Goal: Task Accomplishment & Management: Manage account settings

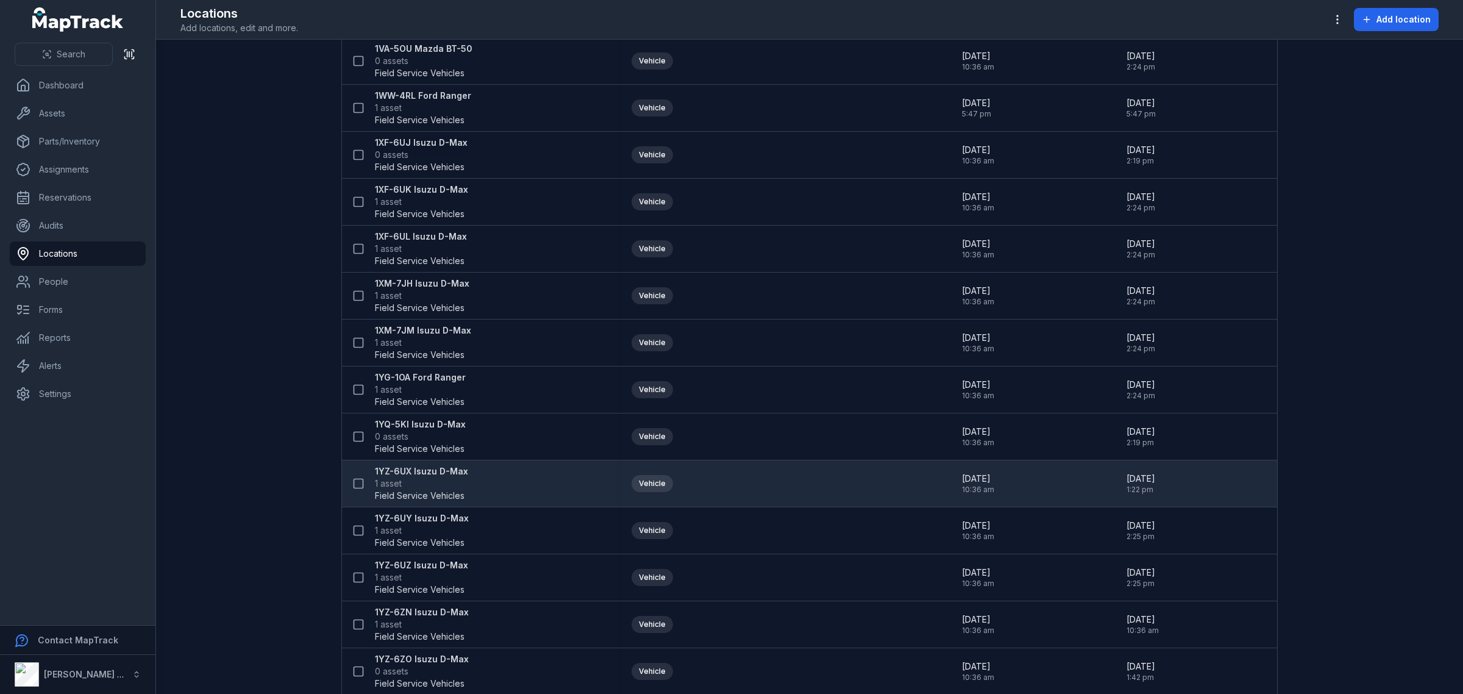
scroll to position [1676, 0]
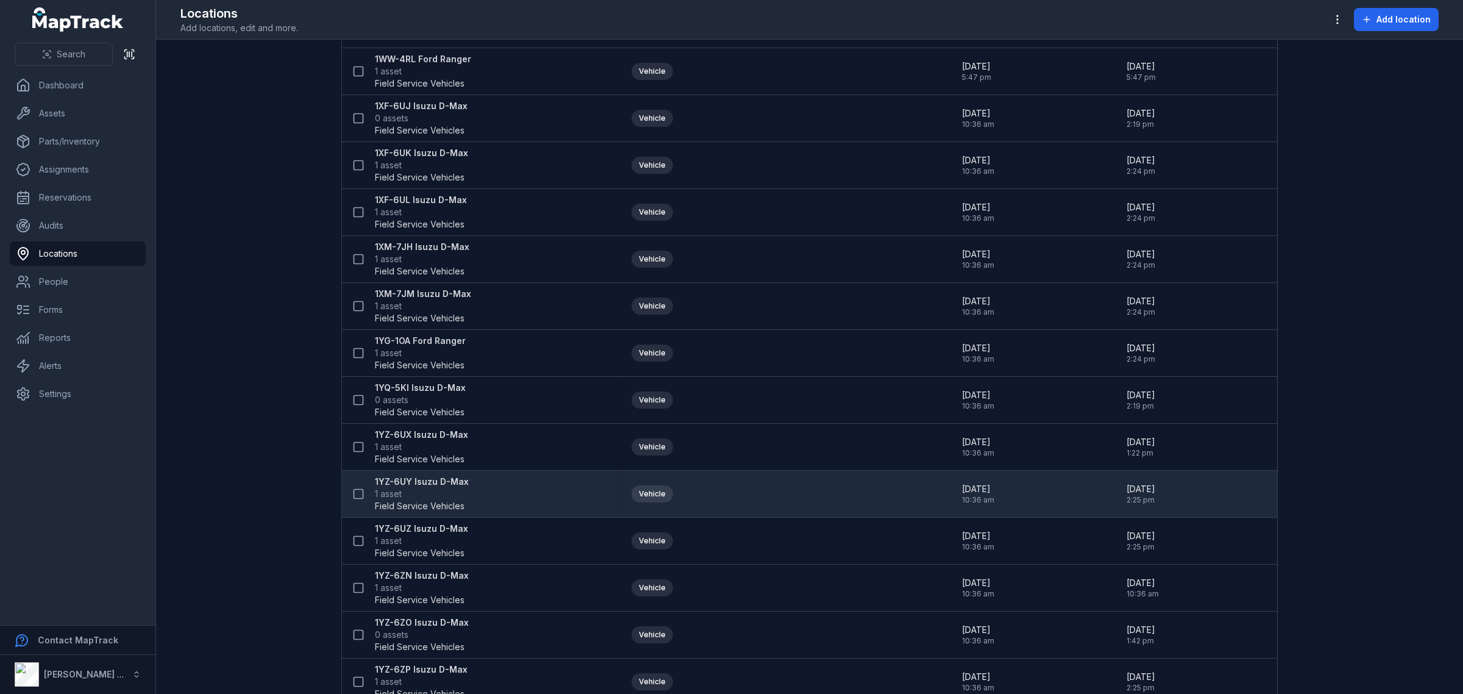
click at [427, 485] on strong "1YZ-6UY Isuzu D-Max" at bounding box center [422, 481] width 94 height 12
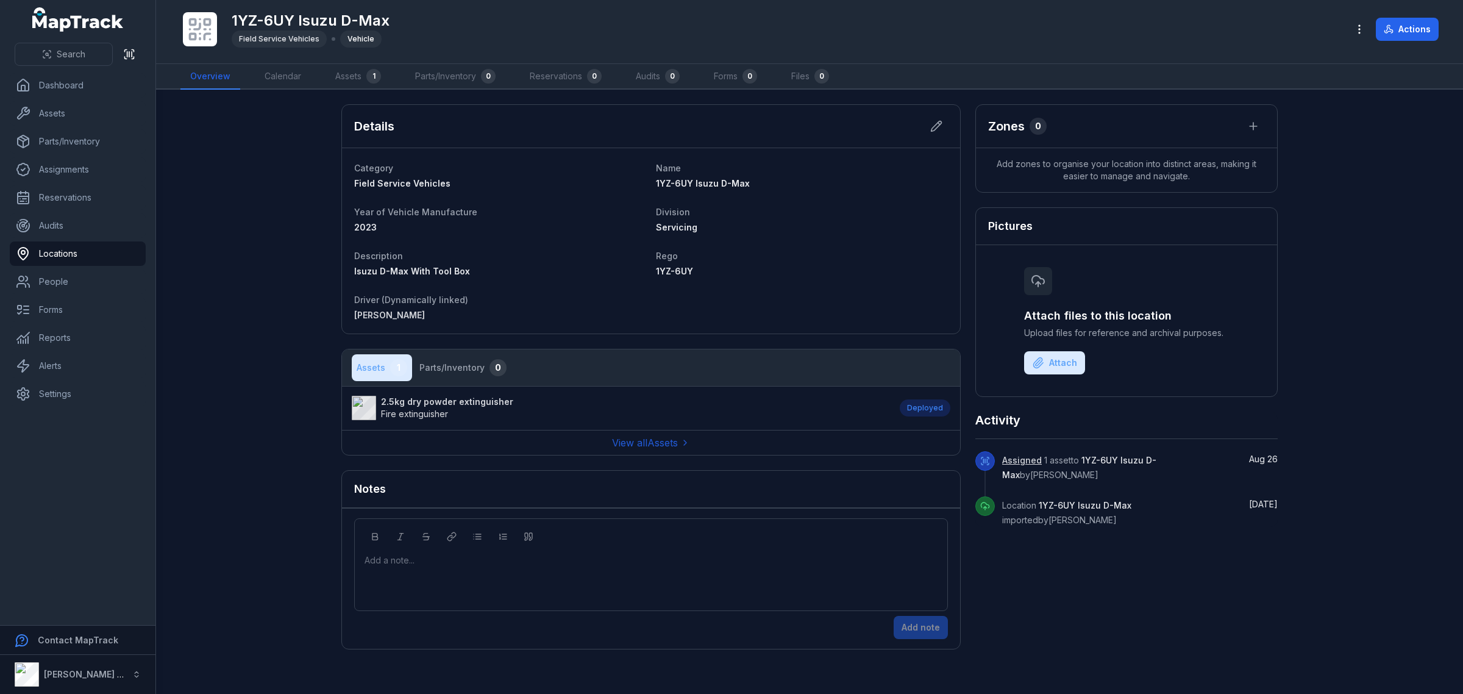
click at [466, 396] on strong "2.5kg dry powder extinguisher" at bounding box center [447, 402] width 132 height 12
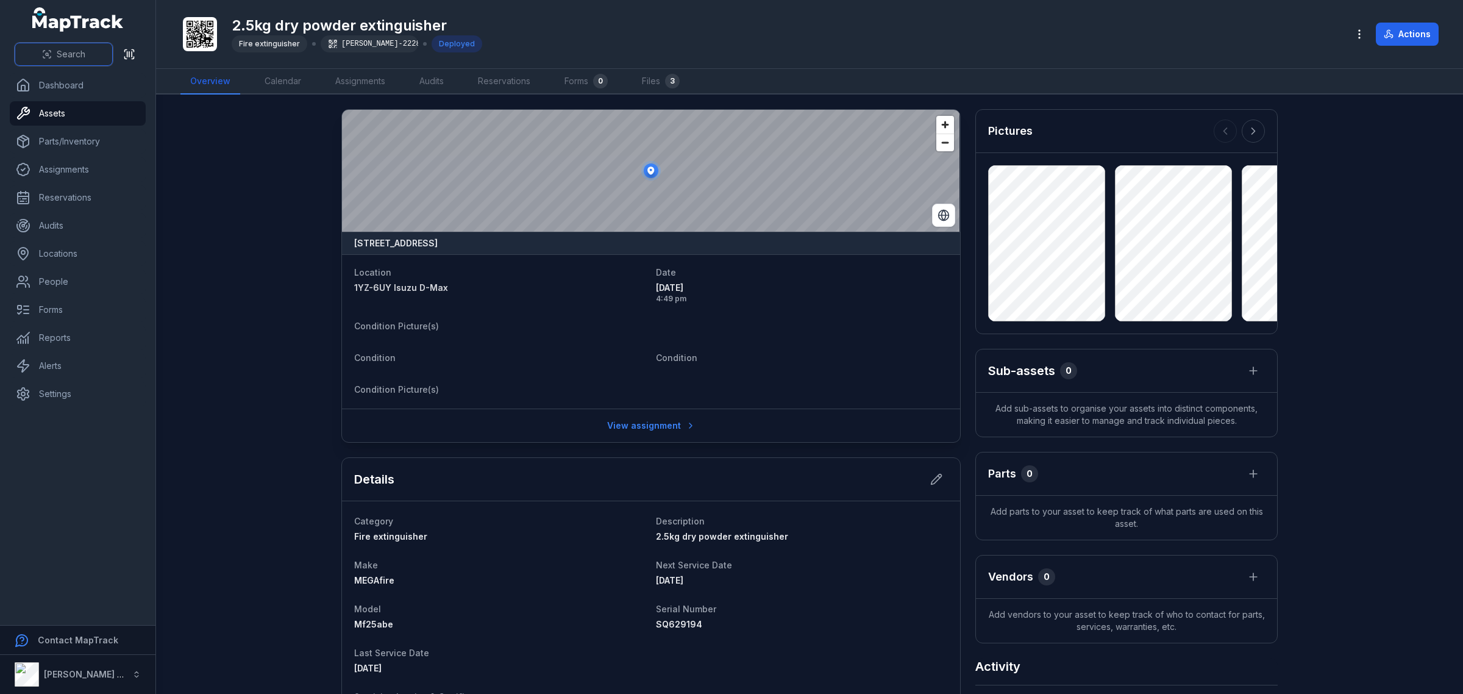
click at [53, 55] on button "Search" at bounding box center [64, 54] width 98 height 23
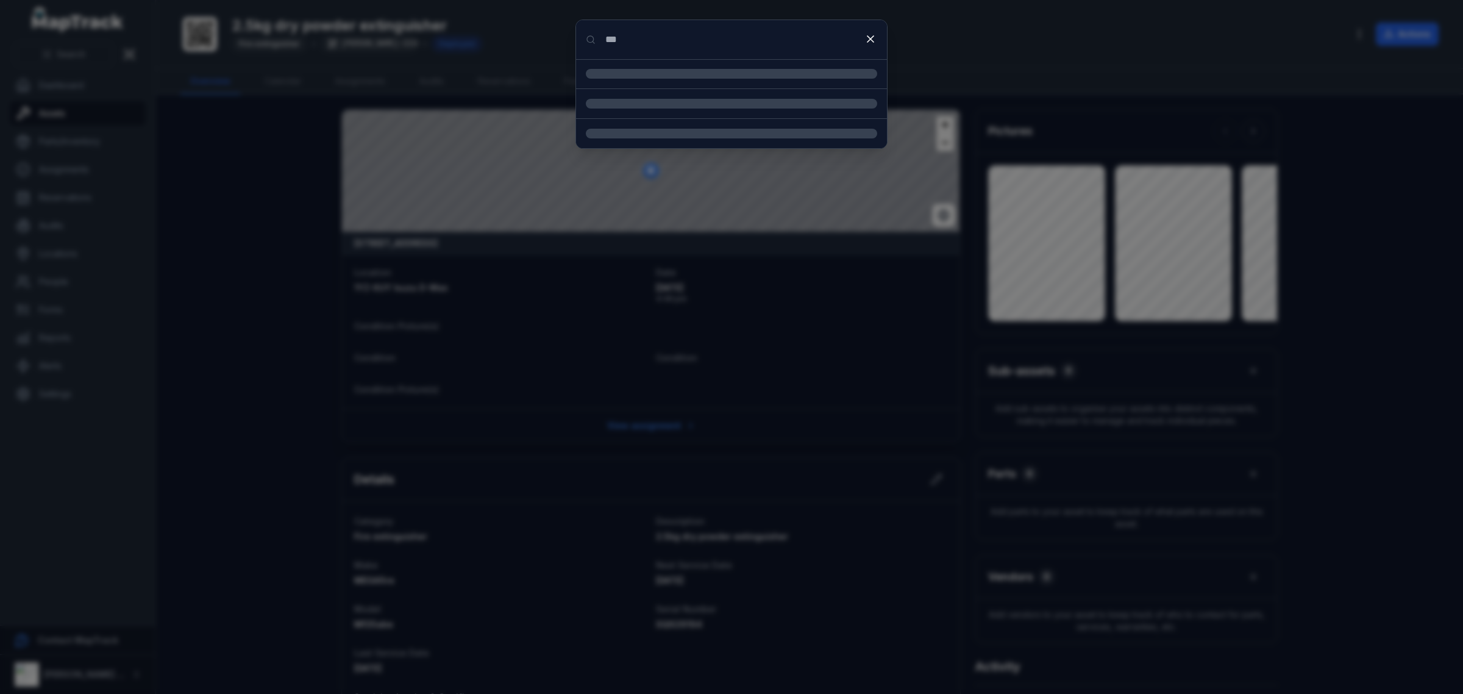
type input "***"
click at [742, 76] on strong "1YZ-6UZ Isuzu D-Max" at bounding box center [746, 75] width 262 height 12
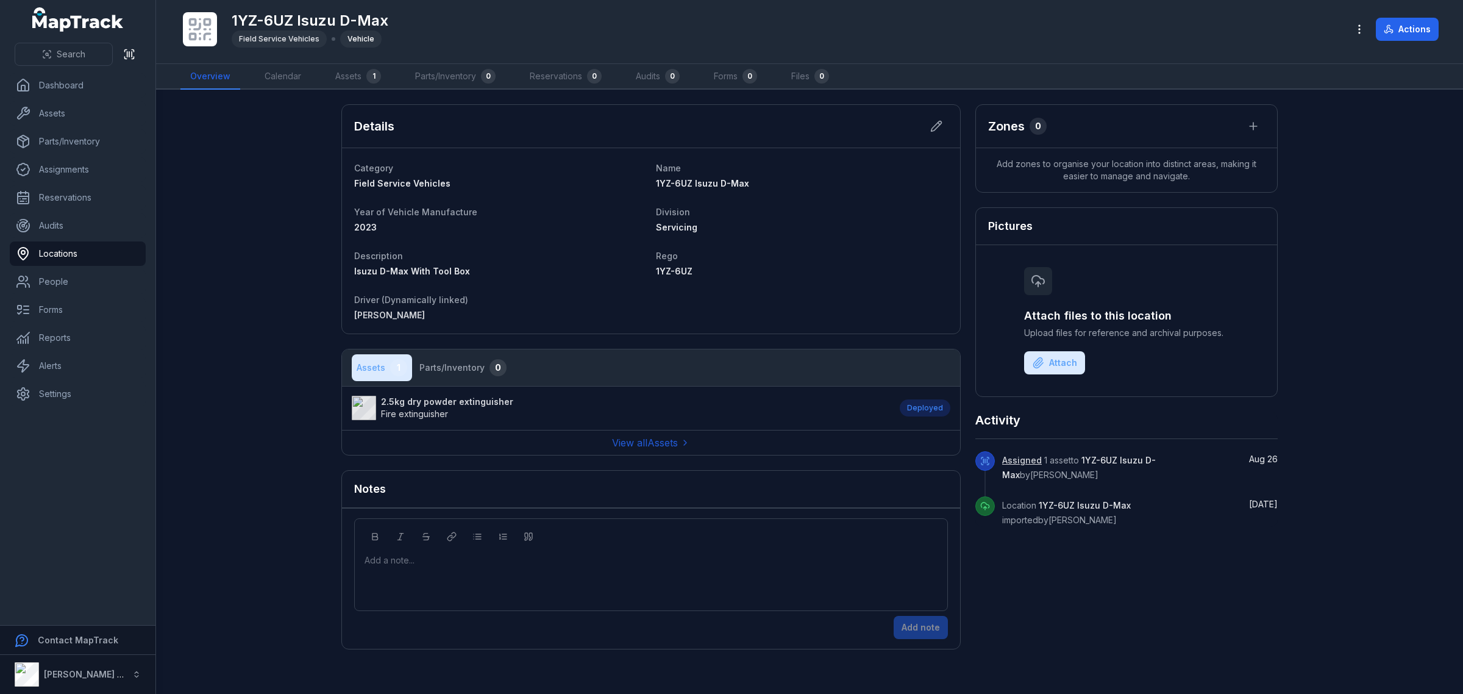
click at [413, 413] on span "Fire extinguisher" at bounding box center [414, 413] width 67 height 10
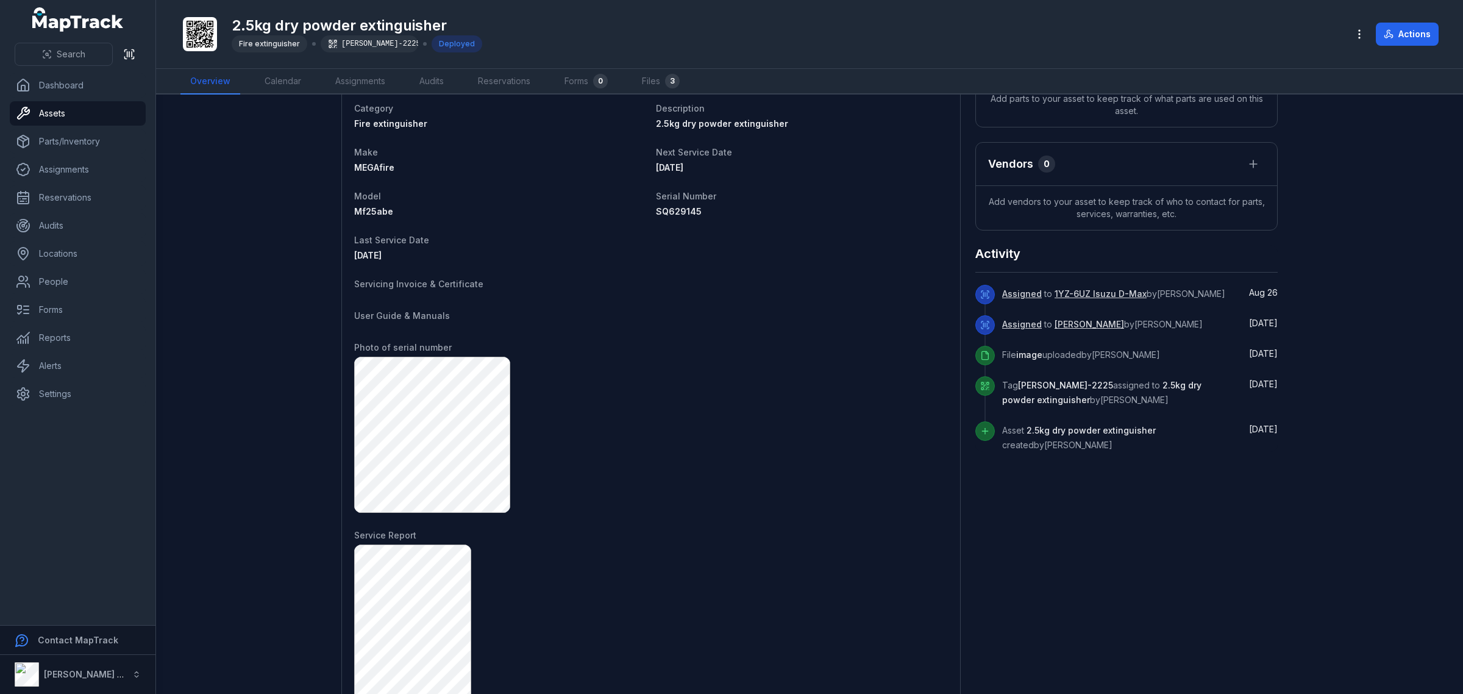
scroll to position [293, 0]
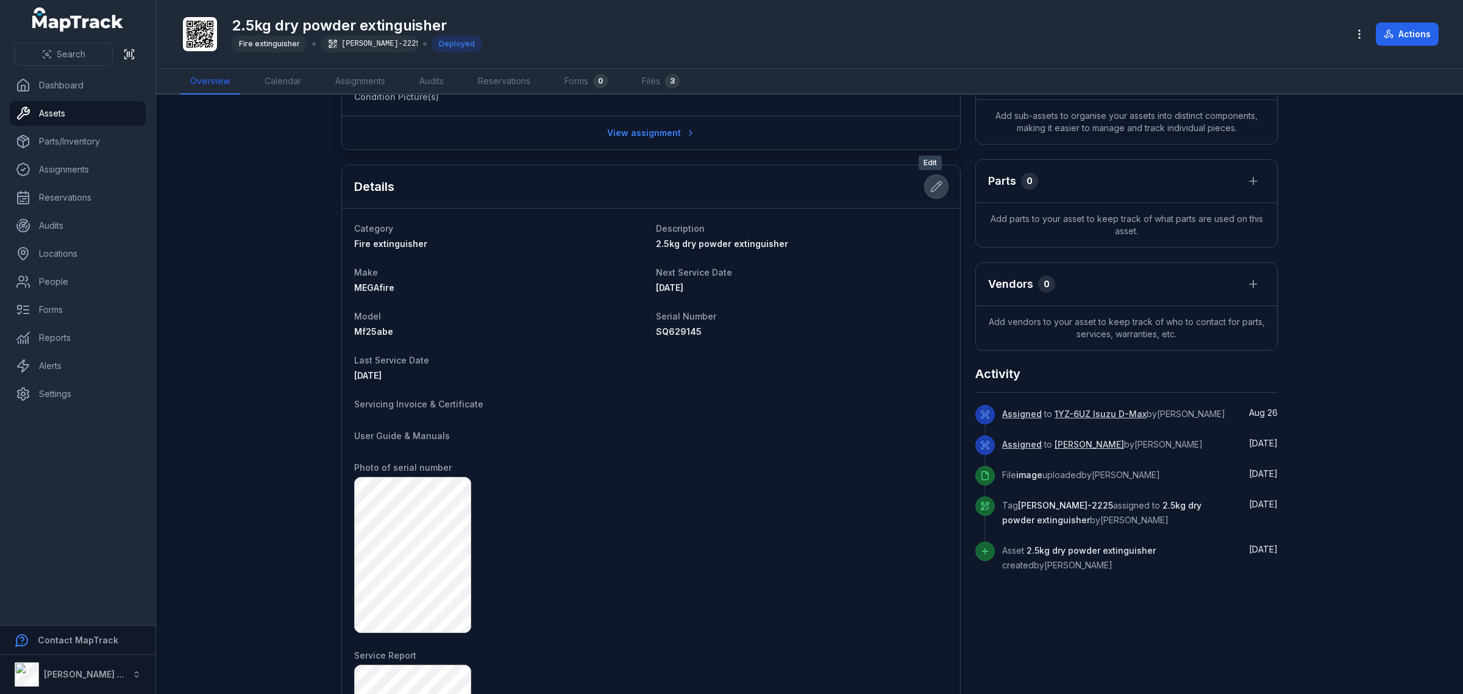
click at [934, 180] on icon at bounding box center [936, 186] width 12 height 12
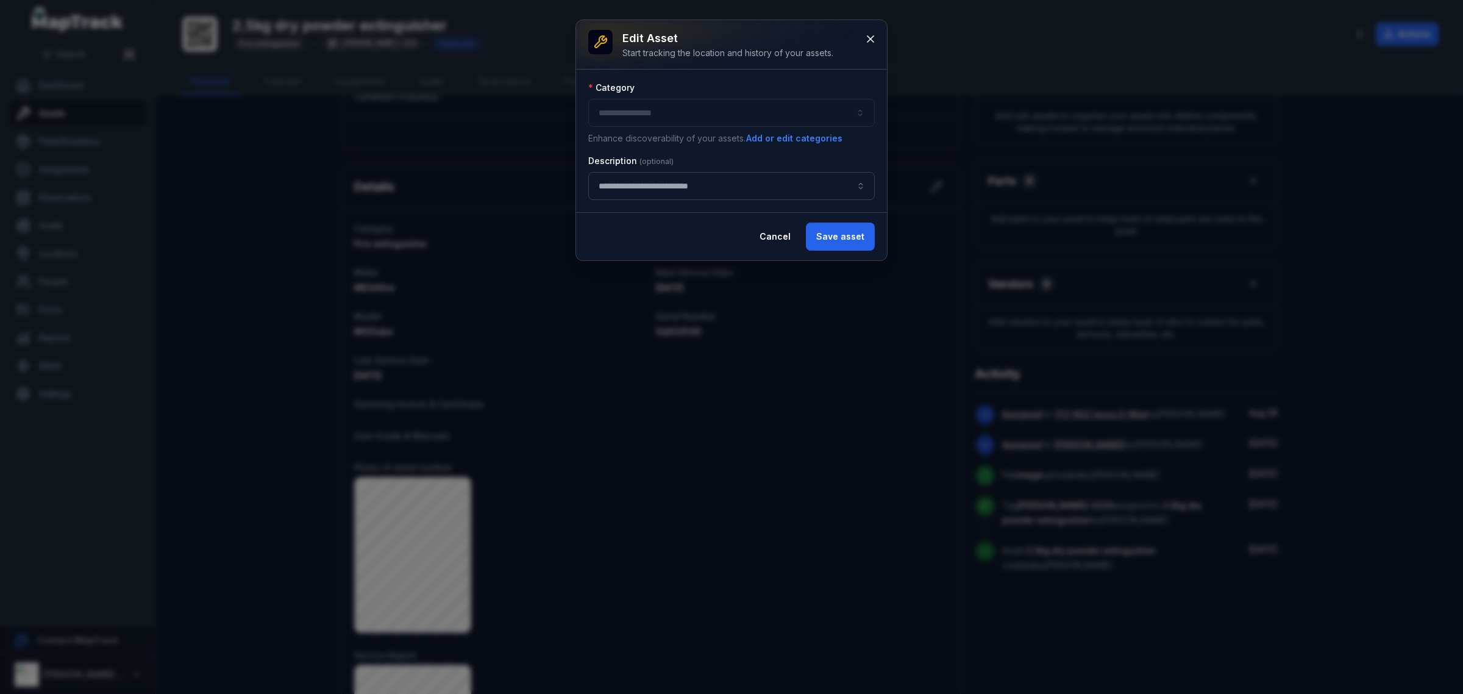
type input "**********"
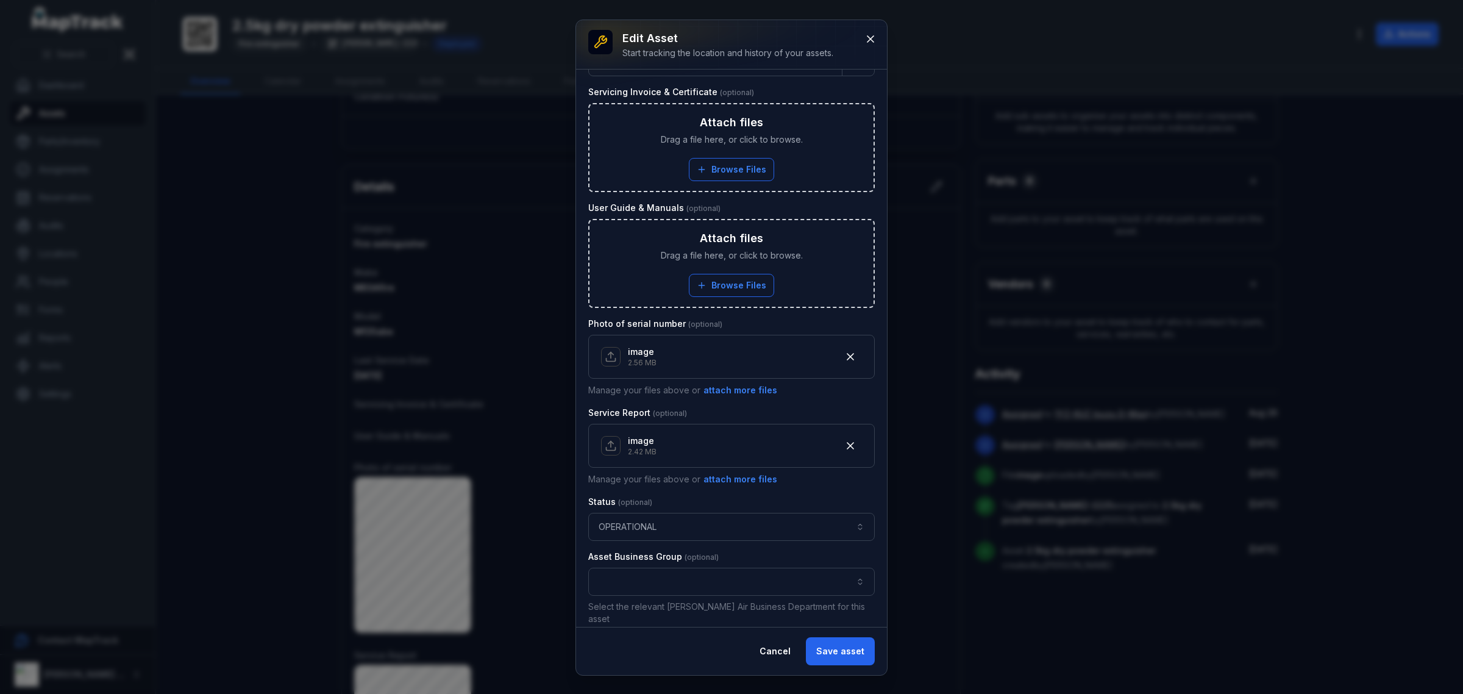
scroll to position [610, 0]
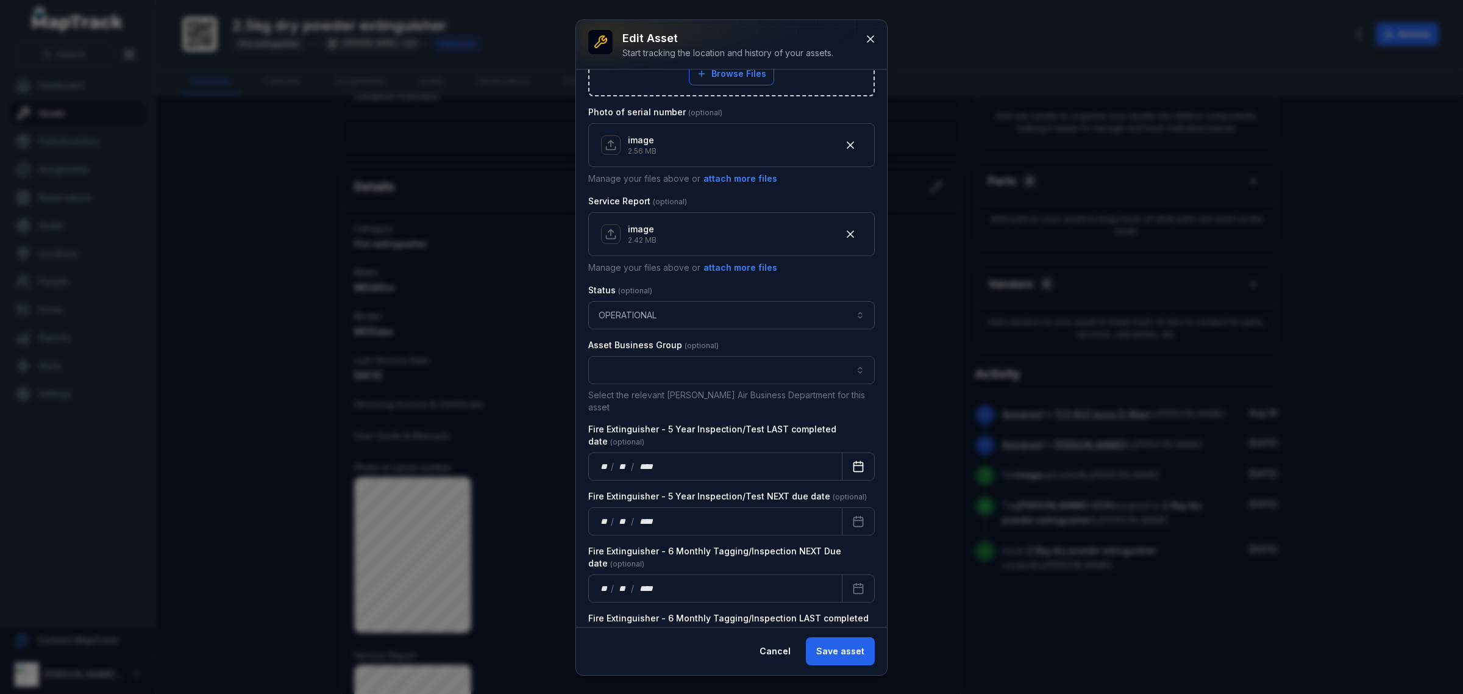
click at [842, 452] on button "Calendar" at bounding box center [858, 466] width 33 height 28
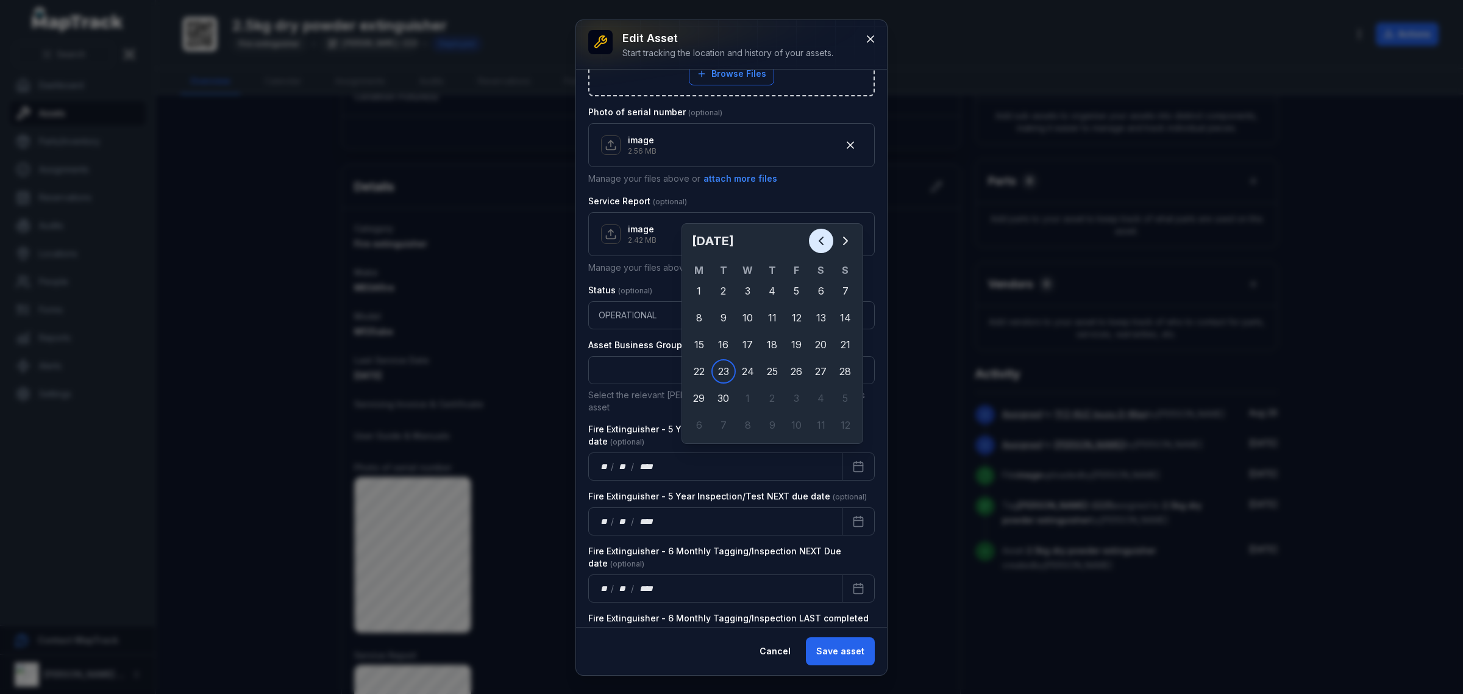
click at [814, 238] on icon "Previous" at bounding box center [821, 240] width 15 height 15
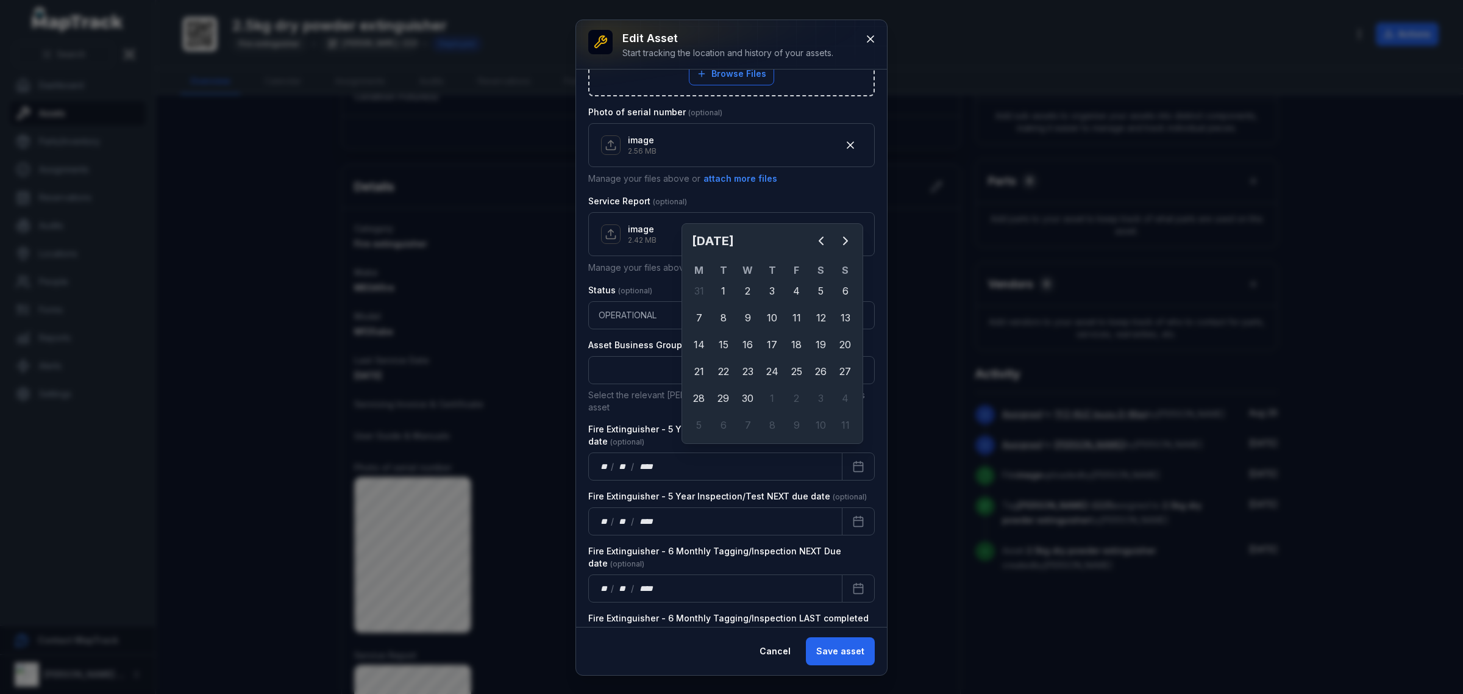
click at [811, 229] on div "[DATE]" at bounding box center [772, 246] width 171 height 34
click at [811, 235] on button "Previous" at bounding box center [821, 241] width 24 height 24
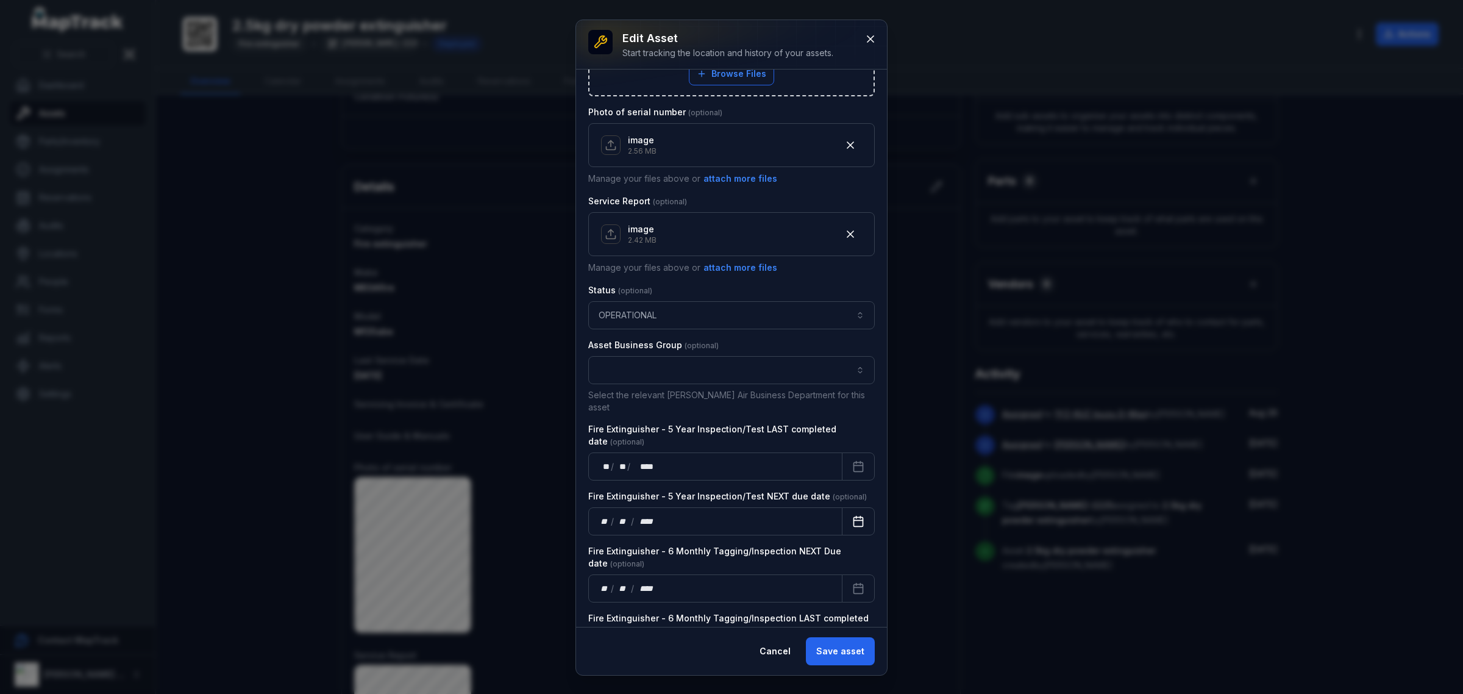
click at [852, 515] on icon "Calendar" at bounding box center [858, 521] width 12 height 12
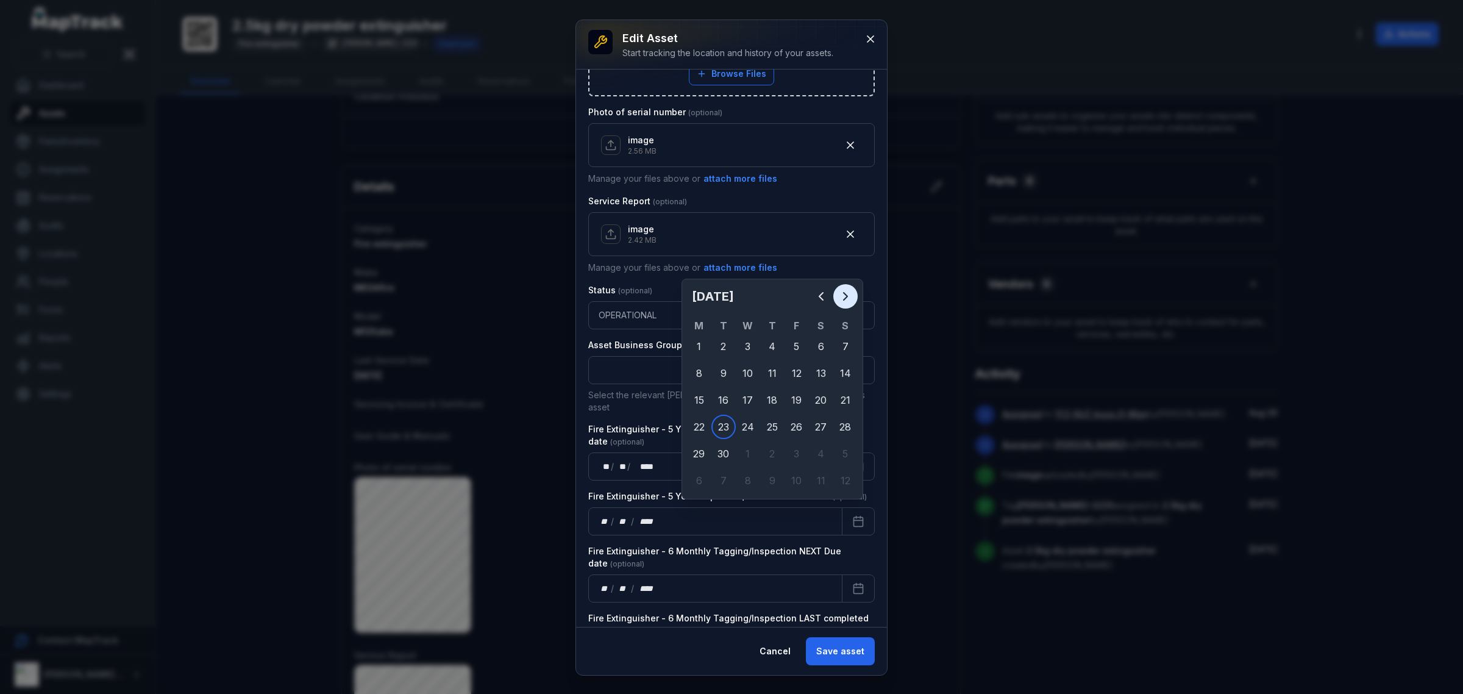
click at [842, 294] on icon "Next" at bounding box center [845, 296] width 15 height 15
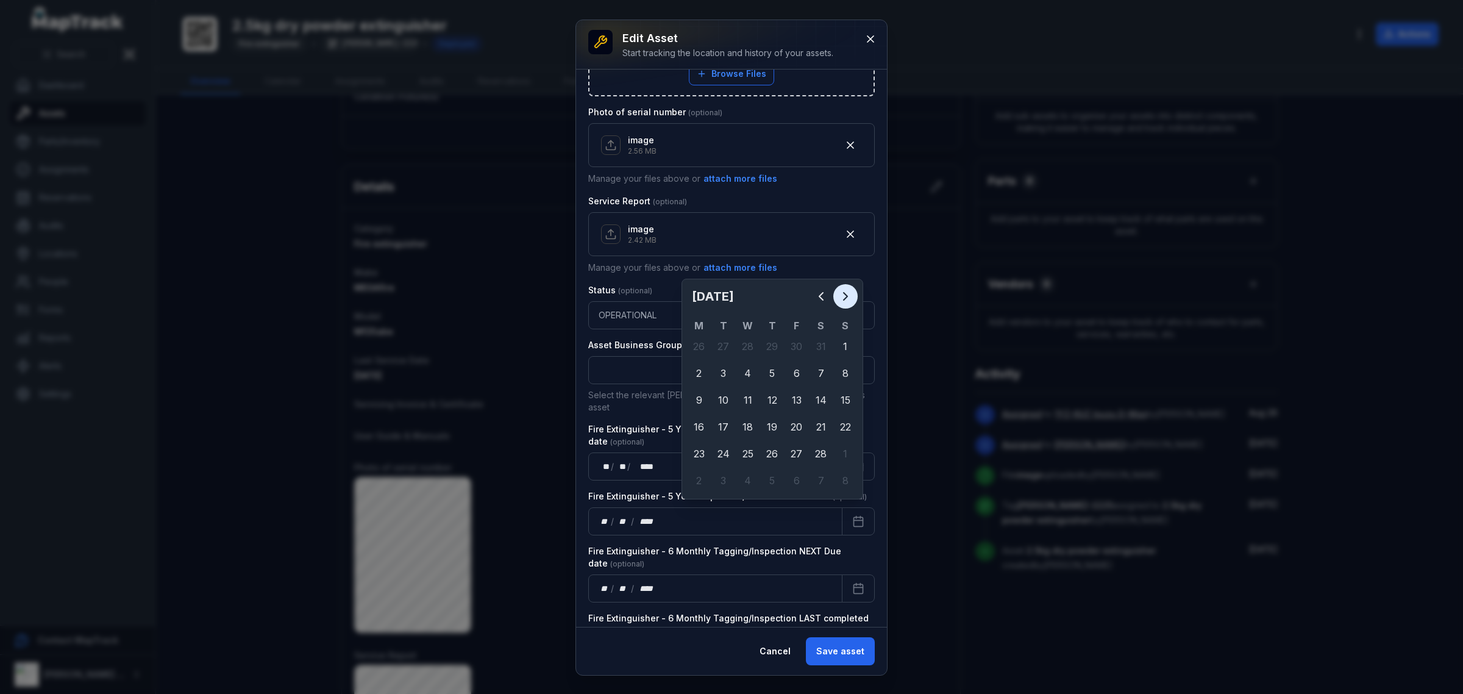
click at [842, 294] on icon "Next" at bounding box center [845, 296] width 15 height 15
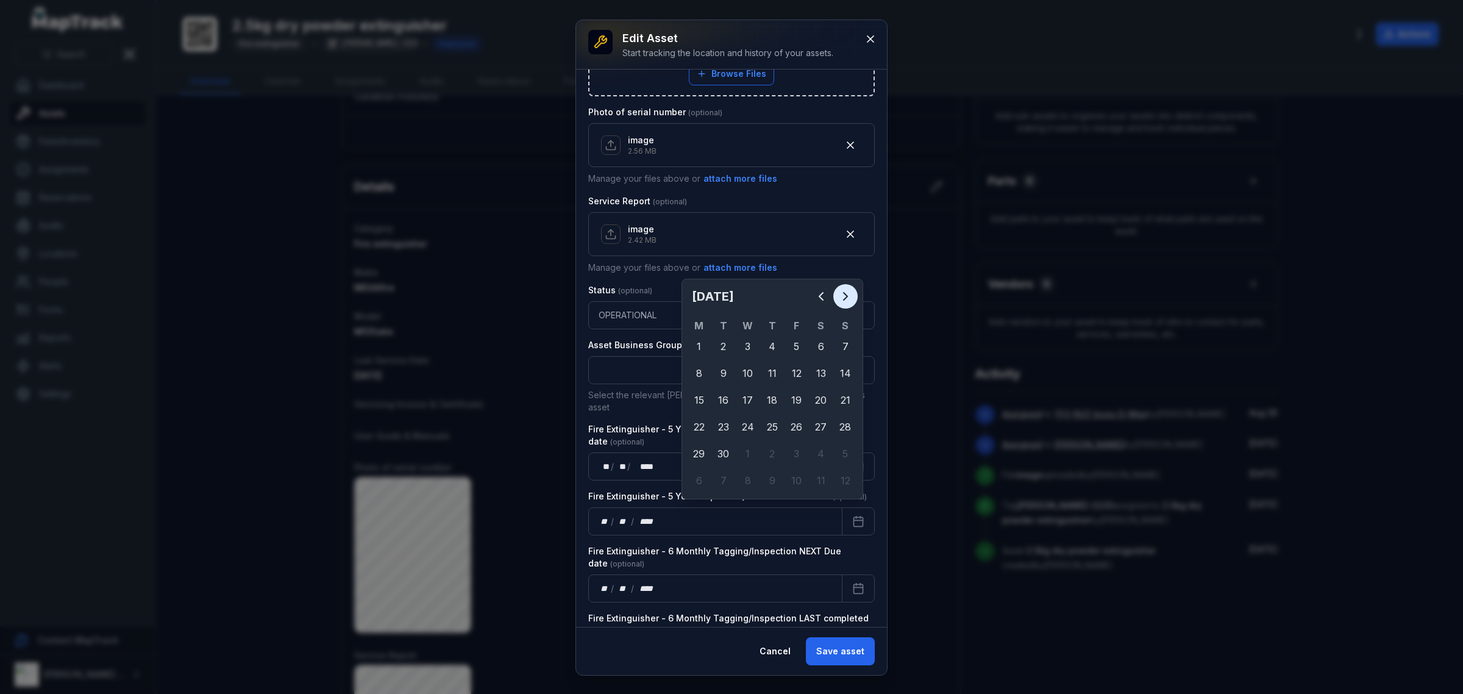
click at [842, 294] on icon "Next" at bounding box center [845, 296] width 15 height 15
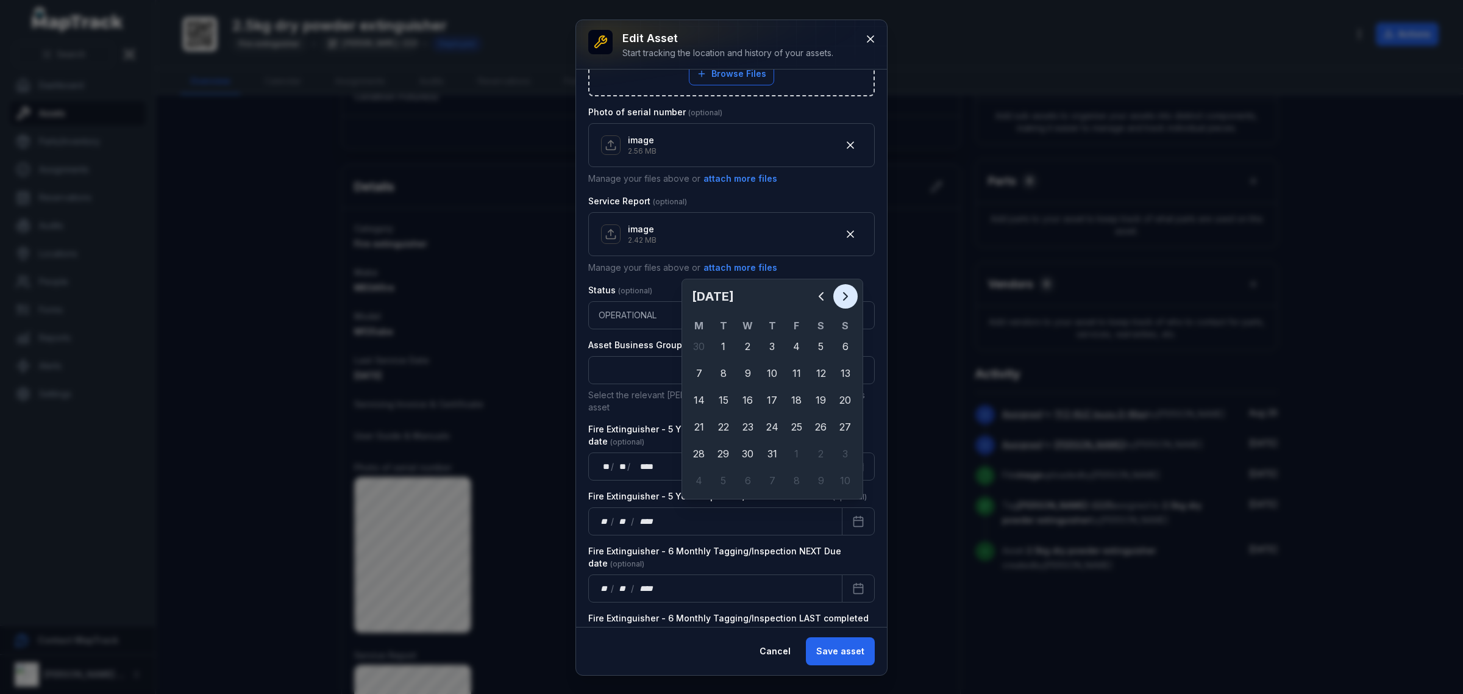
click at [842, 294] on icon "Next" at bounding box center [845, 296] width 15 height 15
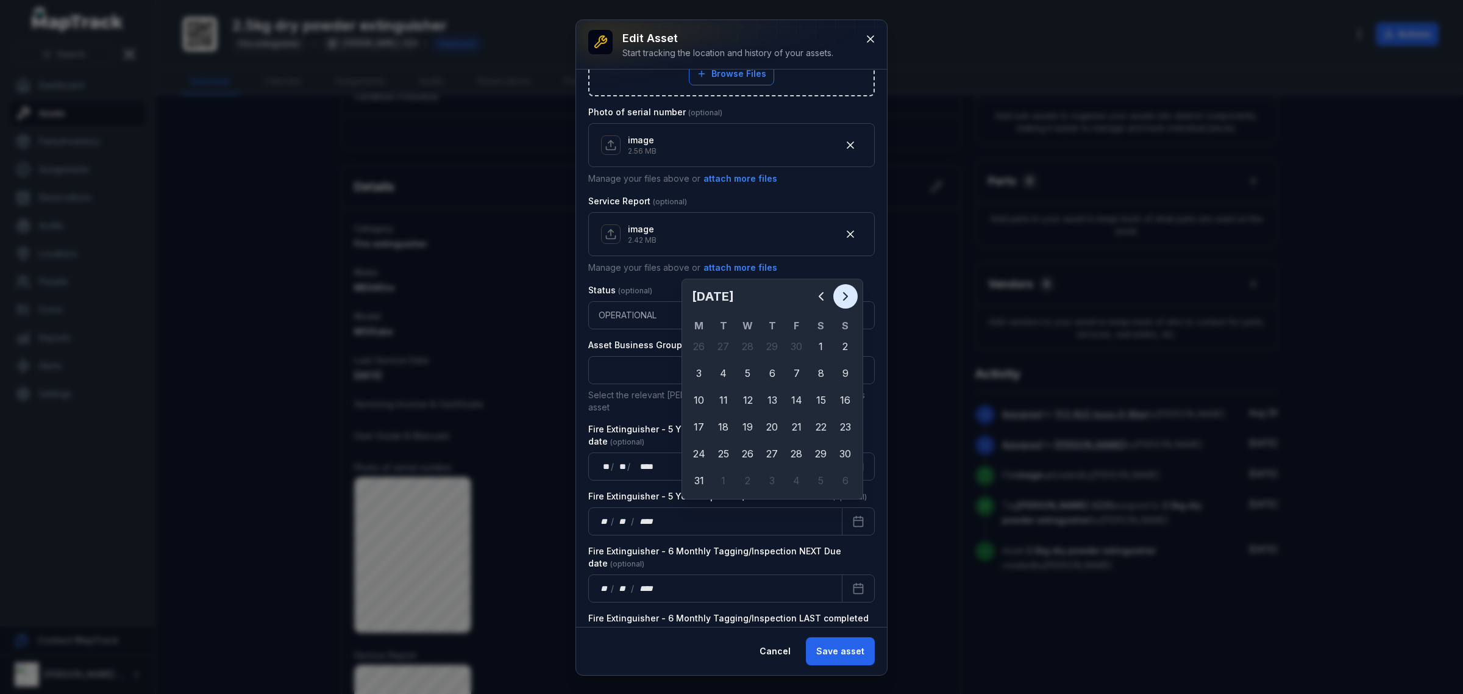
click at [842, 294] on icon "Next" at bounding box center [845, 296] width 15 height 15
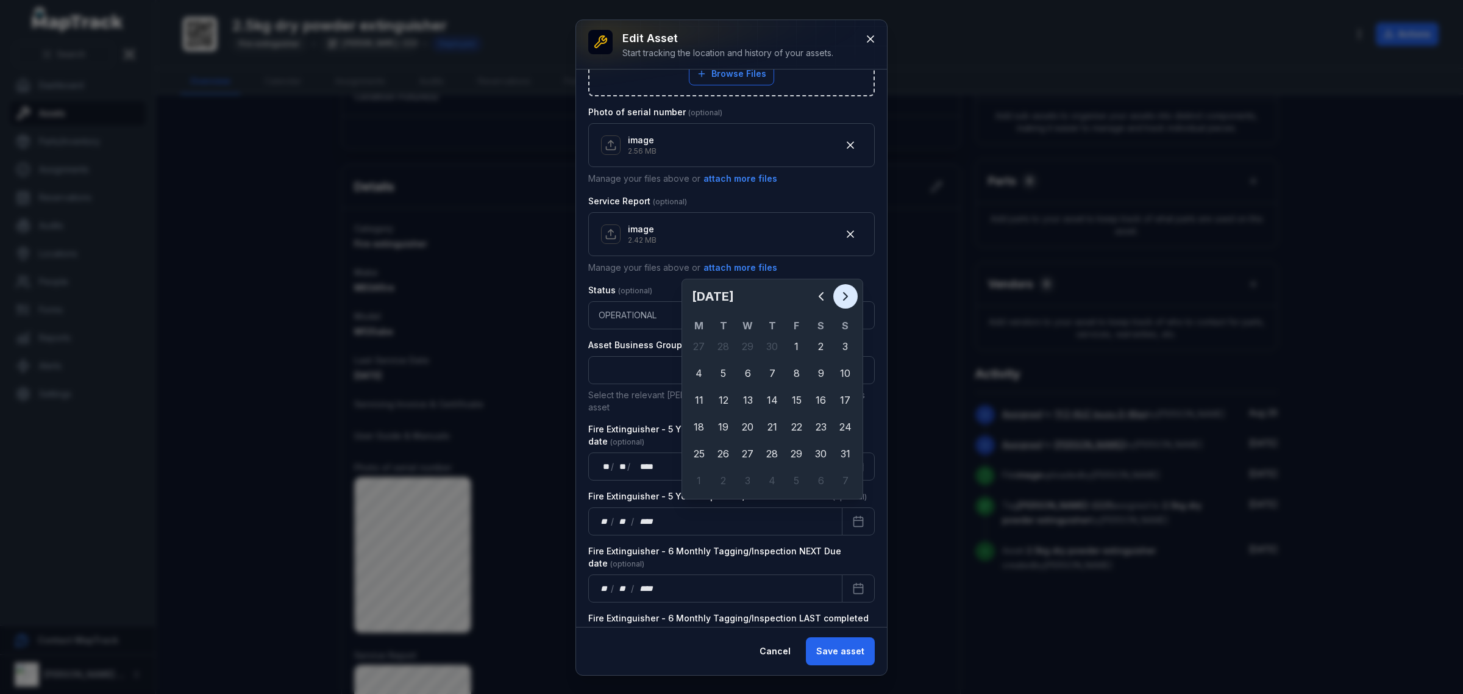
click at [842, 294] on icon "Next" at bounding box center [845, 296] width 15 height 15
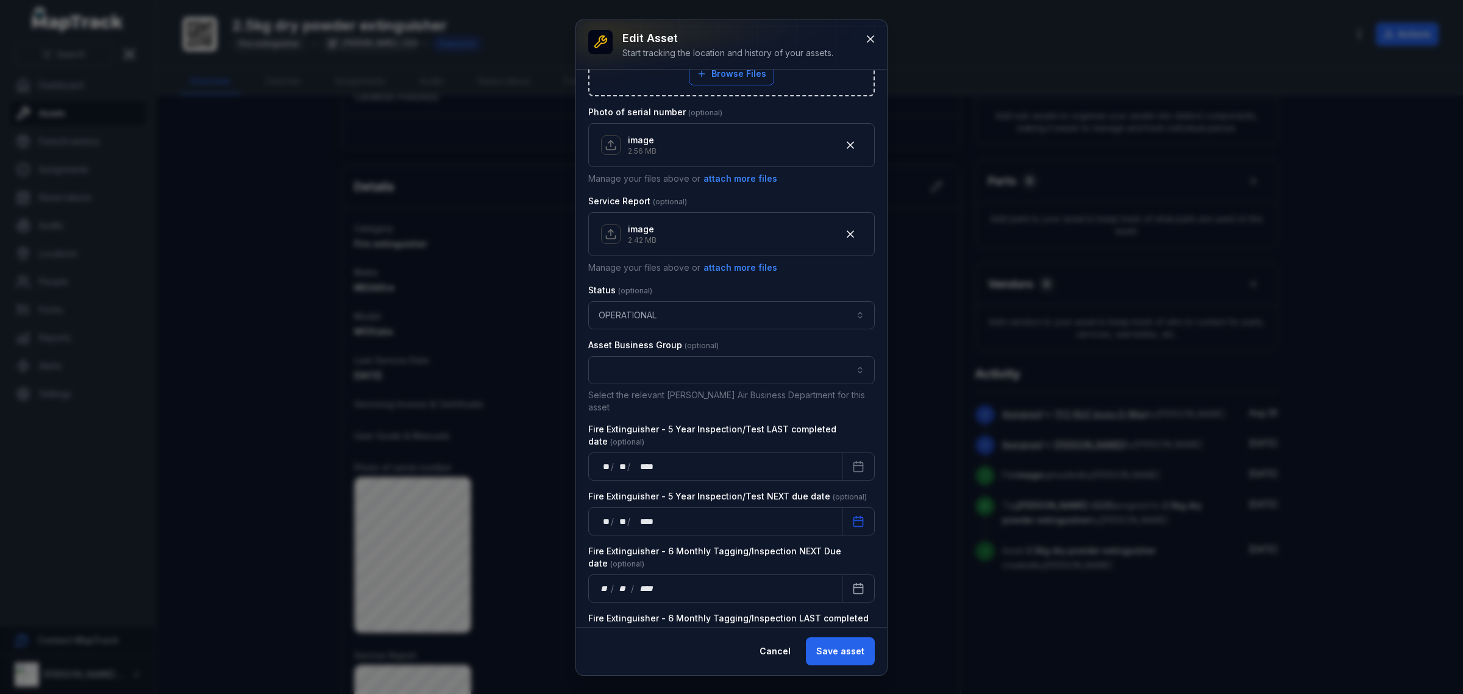
scroll to position [656, 0]
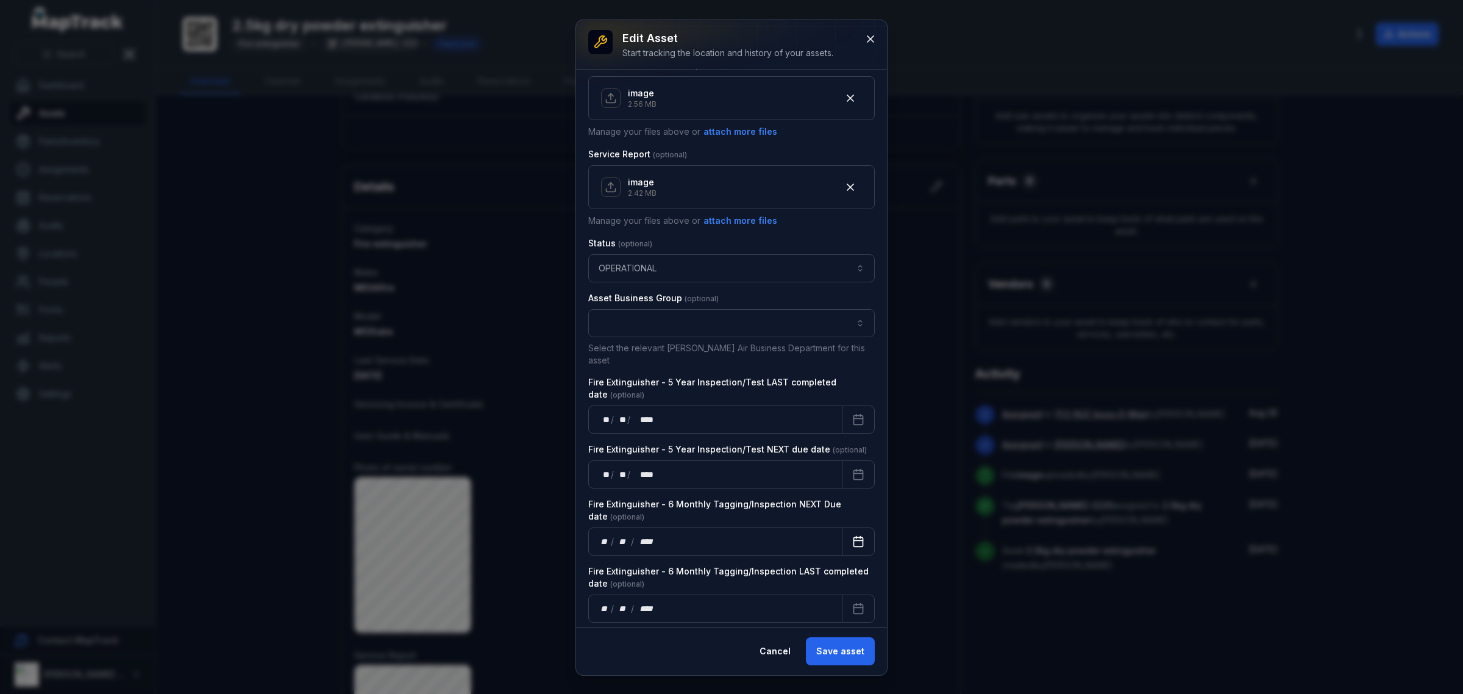
click at [852, 535] on icon "Calendar" at bounding box center [858, 541] width 12 height 12
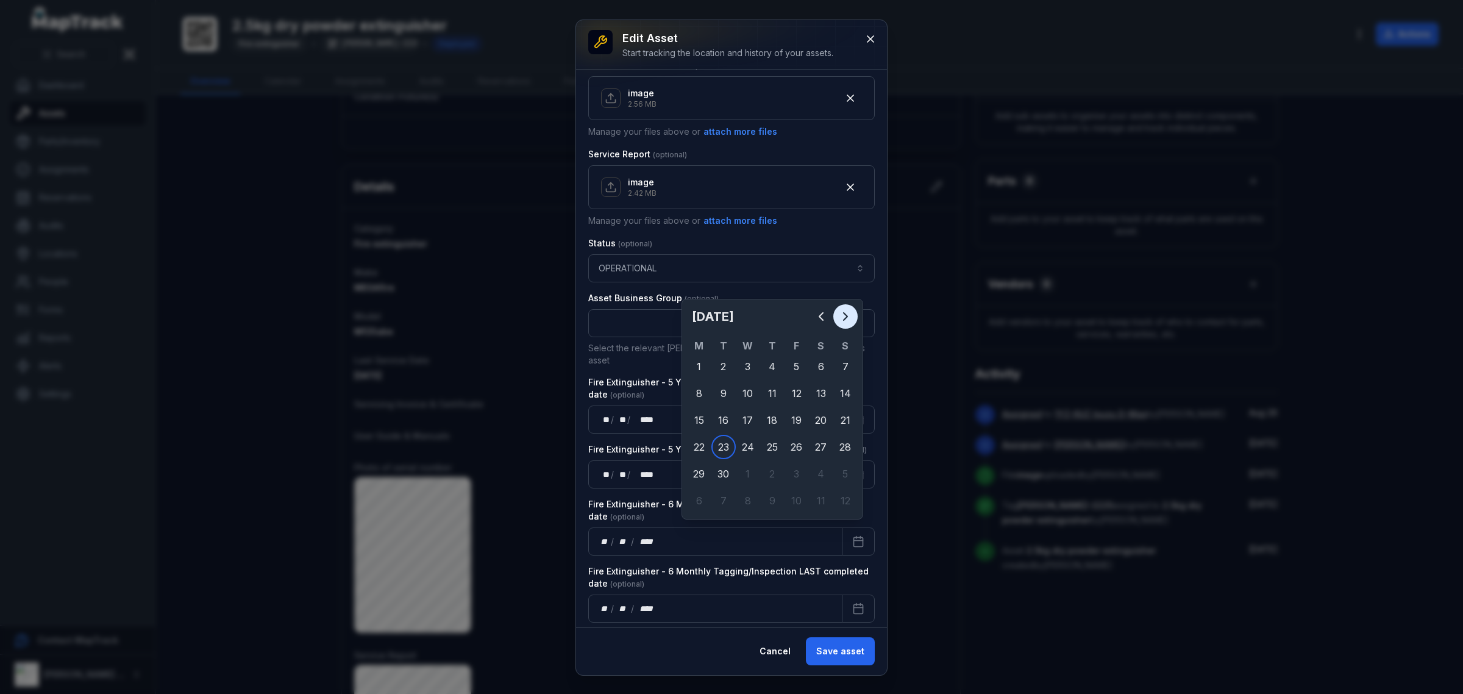
click at [842, 323] on icon "Next" at bounding box center [845, 316] width 15 height 15
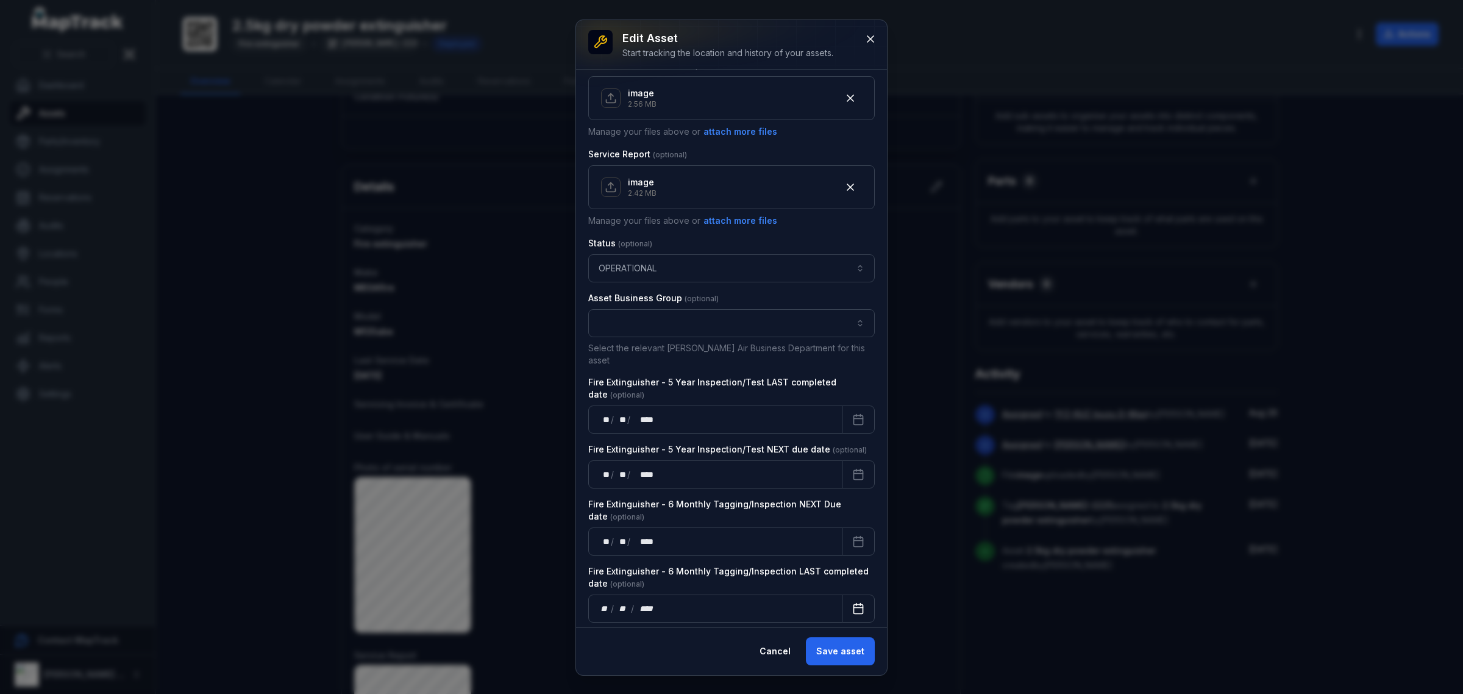
click at [843, 610] on button "Calendar" at bounding box center [858, 608] width 33 height 28
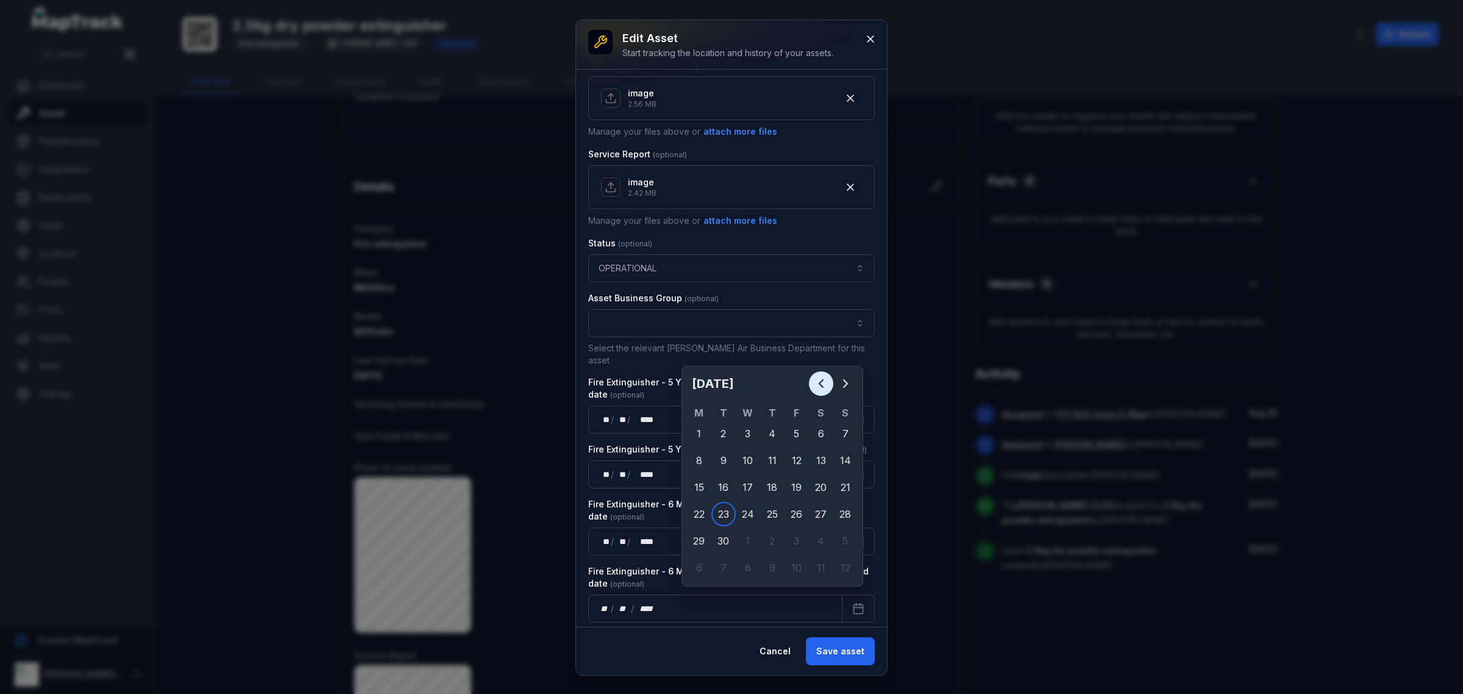
click at [820, 385] on icon "Previous" at bounding box center [821, 383] width 15 height 15
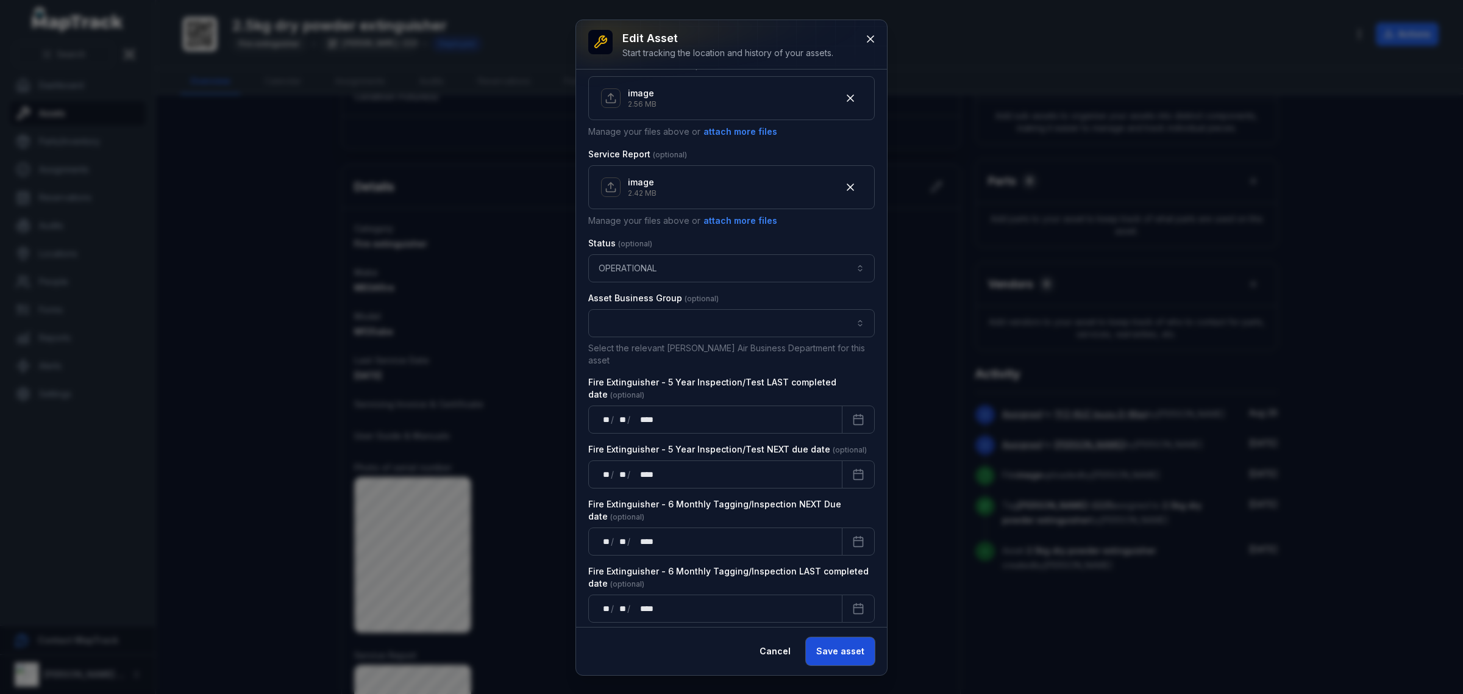
click at [836, 649] on button "Save asset" at bounding box center [840, 651] width 69 height 28
